Goal: Task Accomplishment & Management: Complete application form

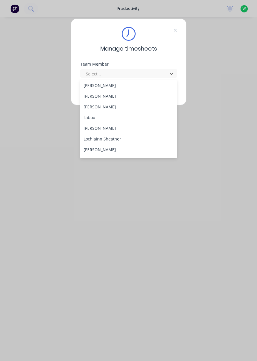
scroll to position [130, 0]
click at [104, 105] on div "[PERSON_NAME]" at bounding box center [128, 106] width 97 height 11
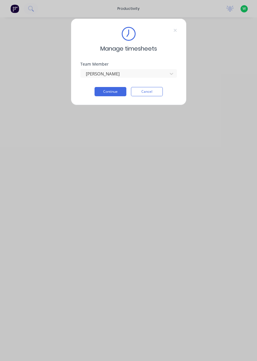
click at [112, 92] on button "Continue" at bounding box center [111, 91] width 32 height 9
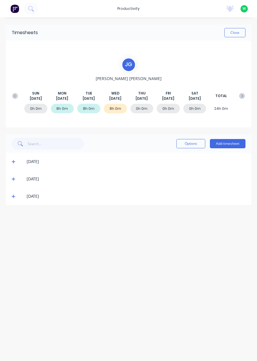
click at [232, 144] on button "Add timesheet" at bounding box center [228, 143] width 36 height 9
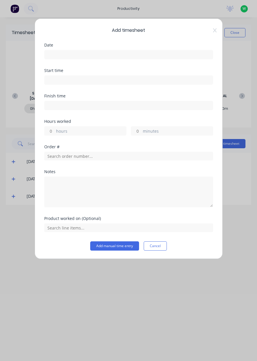
click at [143, 55] on input at bounding box center [129, 54] width 168 height 9
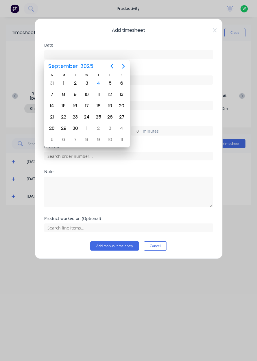
click at [99, 85] on div "4" at bounding box center [98, 83] width 9 height 9
type input "[DATE]"
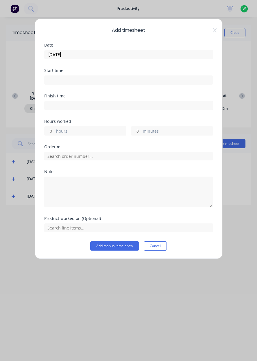
click at [105, 82] on input at bounding box center [129, 80] width 168 height 9
type input "03:28 PM"
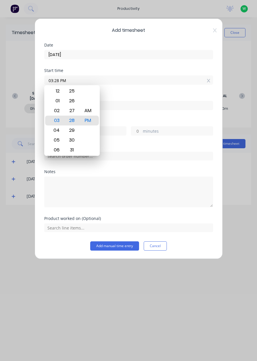
click at [248, 69] on div "Add timesheet Date 04/09/2025 Start time 03:28 PM Finish time Hours worked hour…" at bounding box center [128, 180] width 257 height 361
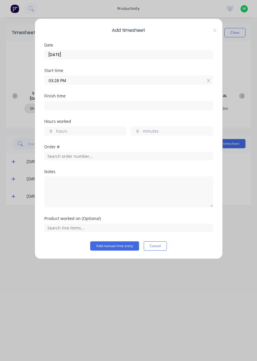
click at [88, 132] on label "hours" at bounding box center [91, 131] width 70 height 7
click at [55, 132] on input "hours" at bounding box center [50, 131] width 10 height 9
type input "8"
click at [209, 81] on icon at bounding box center [208, 80] width 3 height 3
type input "11:28 PM"
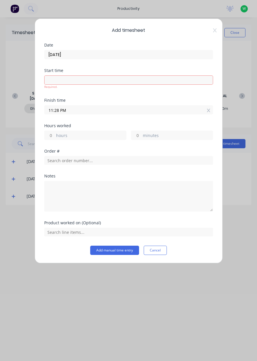
click at [160, 251] on button "Cancel" at bounding box center [155, 250] width 23 height 9
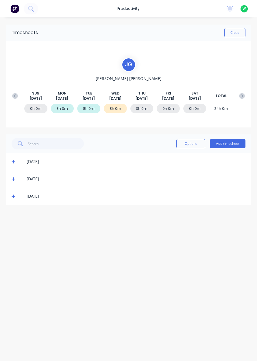
click at [230, 143] on button "Add timesheet" at bounding box center [228, 143] width 36 height 9
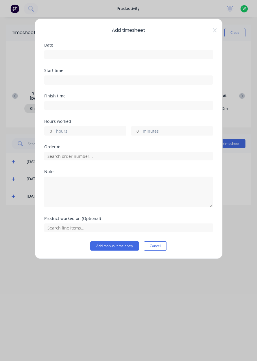
click at [125, 53] on input at bounding box center [129, 54] width 168 height 9
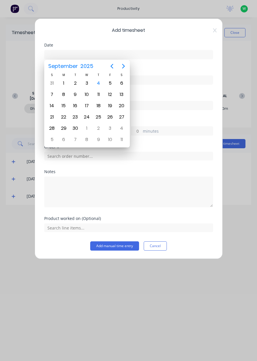
click at [100, 88] on div "4" at bounding box center [98, 83] width 12 height 11
type input "[DATE]"
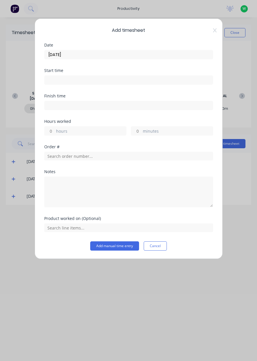
click at [88, 134] on label "hours" at bounding box center [91, 131] width 70 height 7
click at [55, 134] on input "hours" at bounding box center [50, 131] width 10 height 9
type input "8"
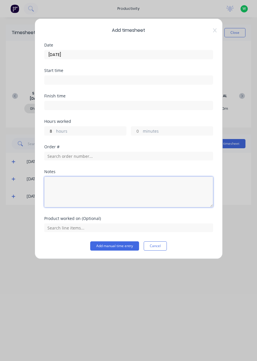
click at [121, 193] on textarea at bounding box center [128, 192] width 169 height 31
type textarea "Dendrobium deliveries, Appin delivery"
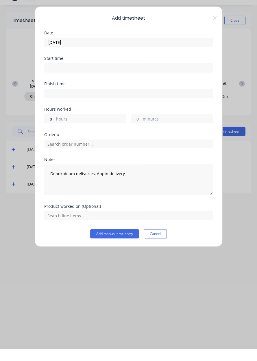
click at [120, 246] on button "Add manual time entry" at bounding box center [114, 245] width 49 height 9
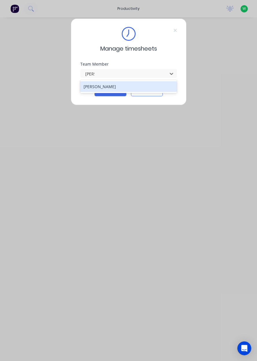
click at [86, 87] on div "[PERSON_NAME]" at bounding box center [128, 86] width 97 height 11
type input "[PERSON_NAME]"
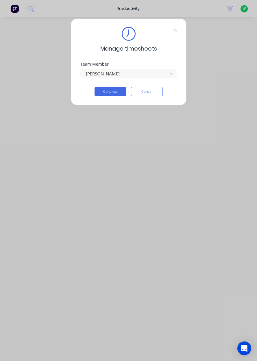
click at [104, 93] on button "Continue" at bounding box center [111, 91] width 32 height 9
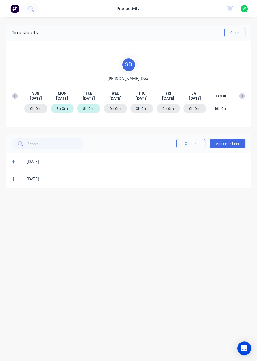
click at [16, 162] on span at bounding box center [15, 162] width 6 height 6
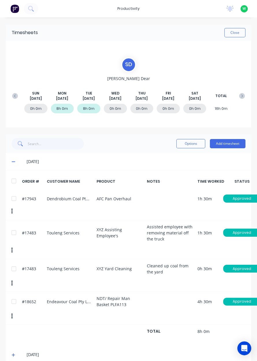
click at [13, 162] on icon at bounding box center [13, 162] width 3 height 1
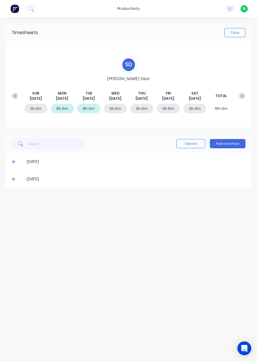
click at [14, 179] on icon at bounding box center [13, 178] width 3 height 3
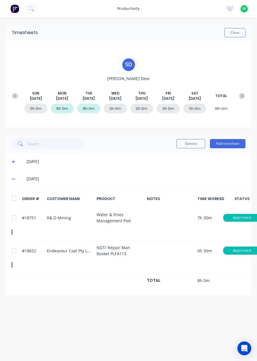
click at [17, 179] on div "[DATE]" at bounding box center [131, 179] width 228 height 6
click at [232, 145] on button "Add timesheet" at bounding box center [228, 143] width 36 height 9
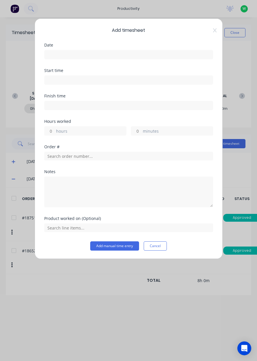
click at [52, 131] on input "hours" at bounding box center [50, 131] width 10 height 9
type input "8"
click at [145, 157] on input "text" at bounding box center [128, 156] width 169 height 9
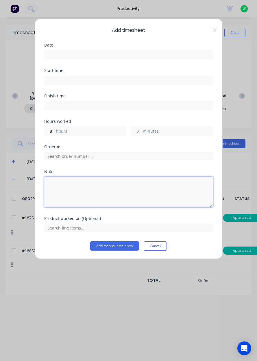
click at [176, 196] on textarea at bounding box center [128, 192] width 169 height 31
type textarea "TAFE"
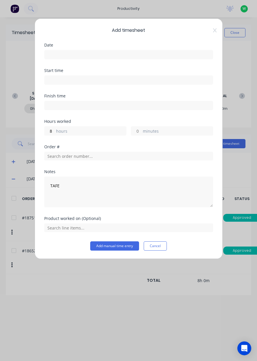
click at [49, 52] on input at bounding box center [129, 54] width 168 height 9
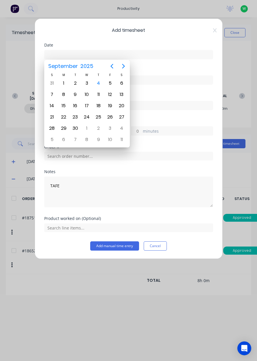
click at [89, 86] on div "3" at bounding box center [86, 83] width 9 height 9
type input "[DATE]"
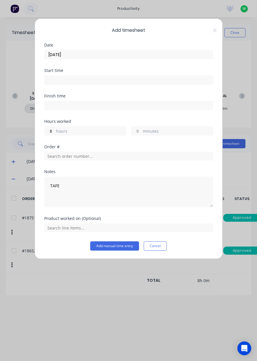
click at [106, 247] on button "Add manual time entry" at bounding box center [114, 245] width 49 height 9
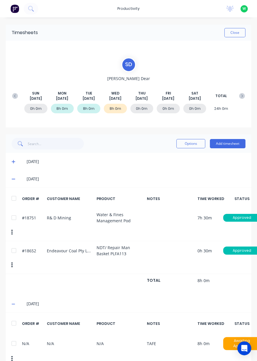
click at [14, 304] on icon at bounding box center [14, 304] width 4 height 4
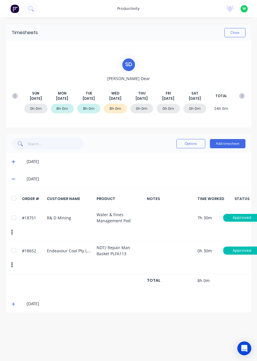
click at [238, 147] on button "Add timesheet" at bounding box center [228, 143] width 36 height 9
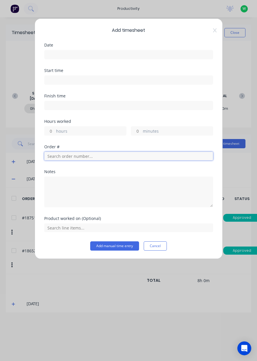
click at [70, 153] on input "text" at bounding box center [128, 156] width 169 height 9
type input "18751"
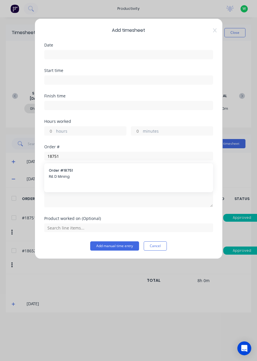
click at [62, 177] on span "R& D Mining" at bounding box center [129, 176] width 160 height 5
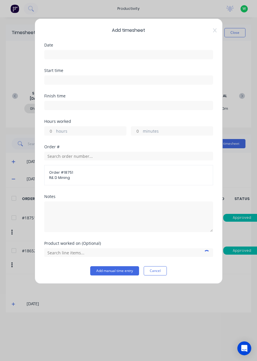
click at [53, 132] on input "hours" at bounding box center [50, 131] width 10 height 9
type input "8"
click at [55, 253] on input "text" at bounding box center [128, 252] width 169 height 9
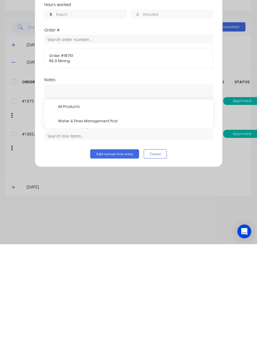
click at [63, 238] on span "Water & Fines Management Pod" at bounding box center [133, 238] width 150 height 5
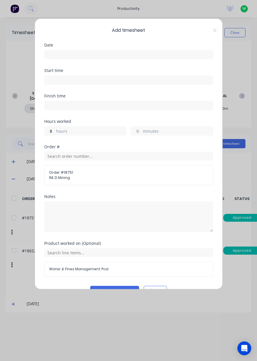
click at [52, 57] on input at bounding box center [129, 54] width 168 height 9
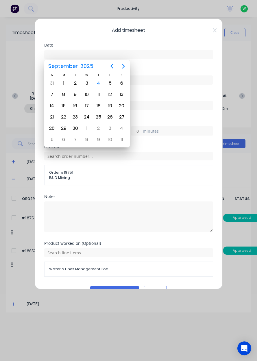
click at [98, 87] on div "4" at bounding box center [98, 83] width 12 height 11
type input "[DATE]"
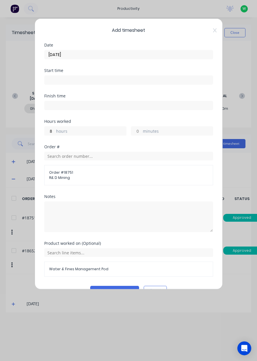
click at [124, 288] on button "Add manual time entry" at bounding box center [114, 290] width 49 height 9
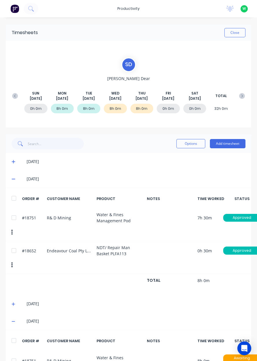
click at [237, 43] on div "S D [PERSON_NAME] Dear [DATE] [DATE] [DATE] [DATE] [DATE] [DATE] [DATE] TOTAL 0…" at bounding box center [128, 84] width 245 height 87
click at [233, 31] on button "Close" at bounding box center [234, 32] width 21 height 9
